Goal: Find specific page/section: Find specific page/section

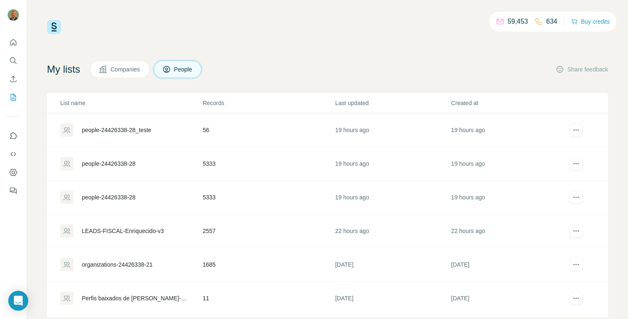
click at [131, 130] on div "people-24426338-28_teste" at bounding box center [116, 130] width 69 height 8
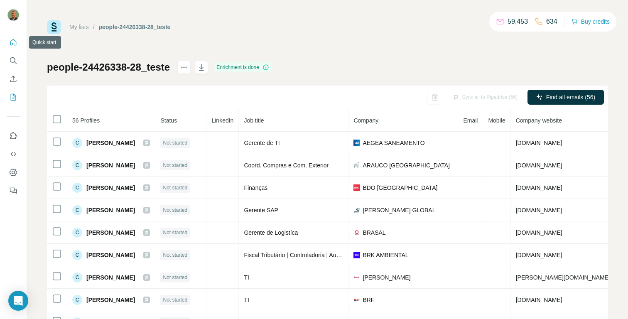
click at [13, 41] on icon "Quick start" at bounding box center [13, 42] width 8 height 8
